Goal: Contribute content: Contribute content

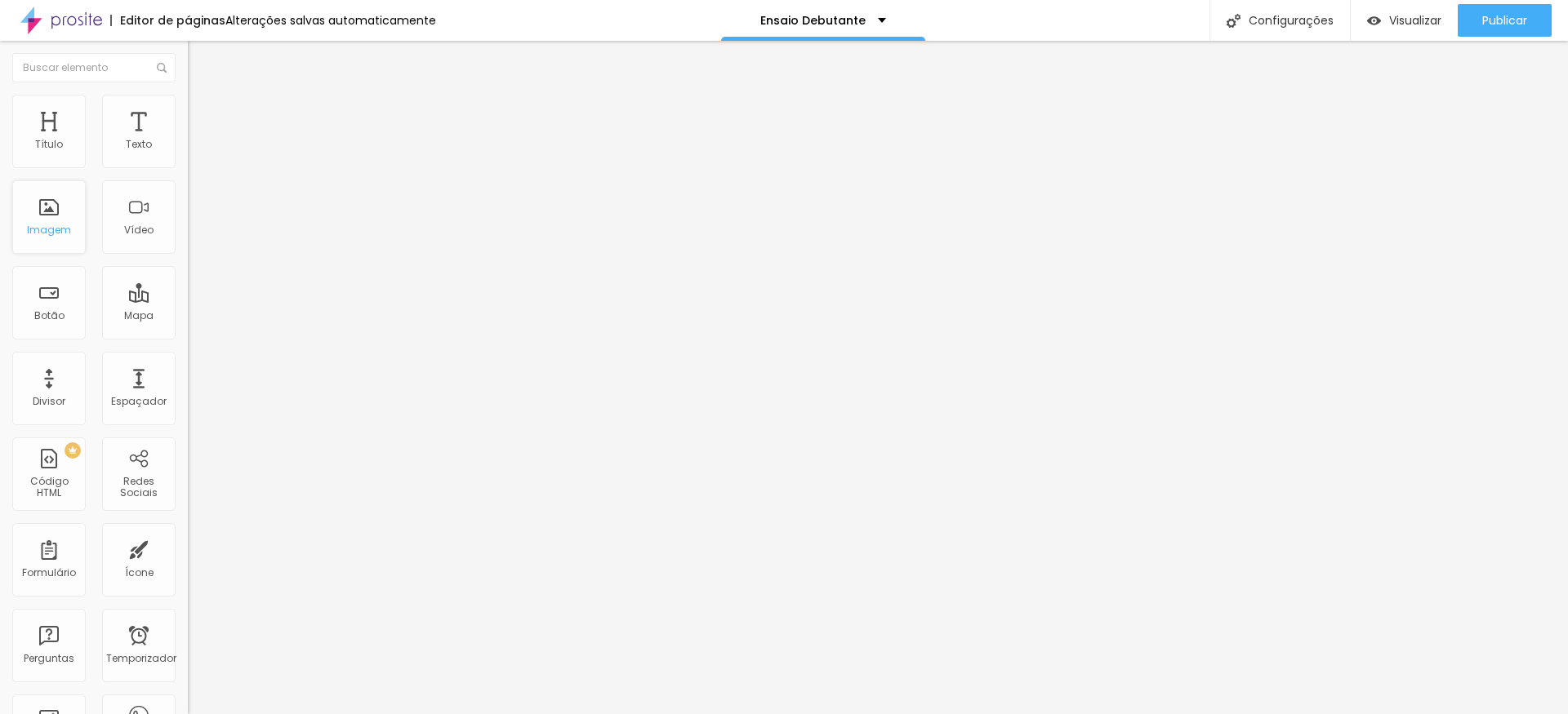
click at [50, 213] on div "Imagem" at bounding box center [49, 217] width 73 height 73
click at [188, 139] on div "Trocar imagem" at bounding box center [282, 133] width 188 height 12
click at [198, 140] on font "Trocar imagem" at bounding box center [238, 133] width 80 height 14
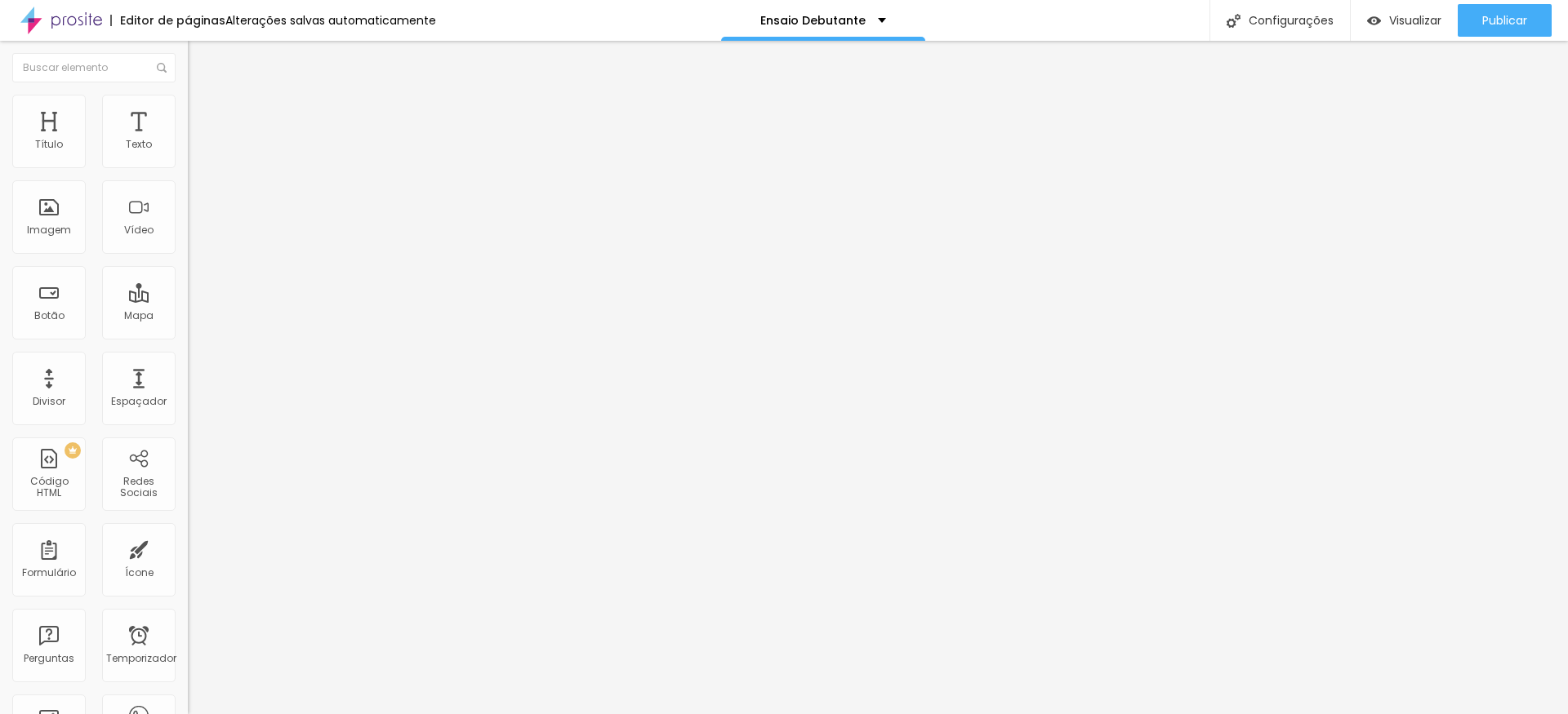
click at [188, 140] on span "Trocar imagem" at bounding box center [232, 133] width 89 height 14
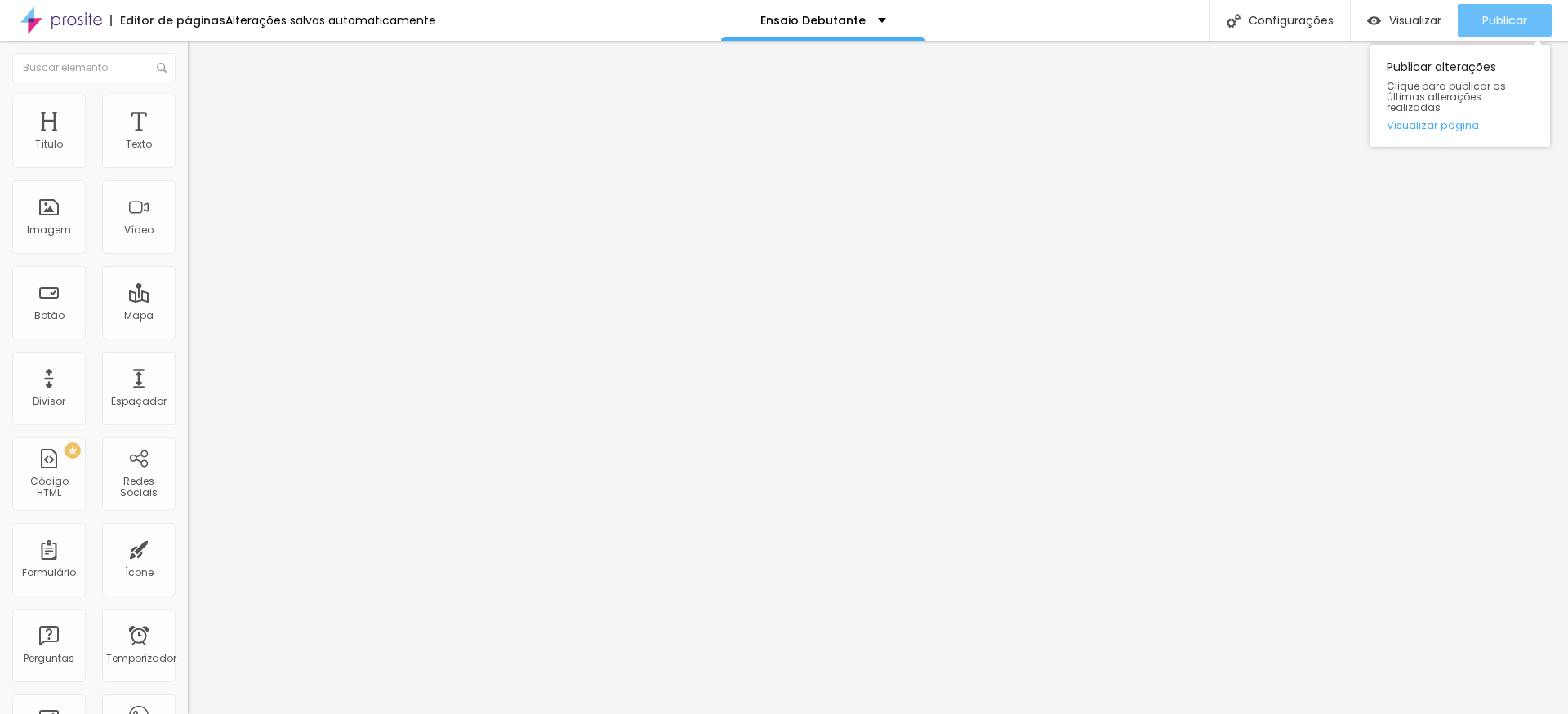
click at [1493, 25] on font "Publicar" at bounding box center [1505, 21] width 45 height 16
click at [1508, 13] on font "Publicar" at bounding box center [1505, 21] width 45 height 16
